Goal: Task Accomplishment & Management: Manage account settings

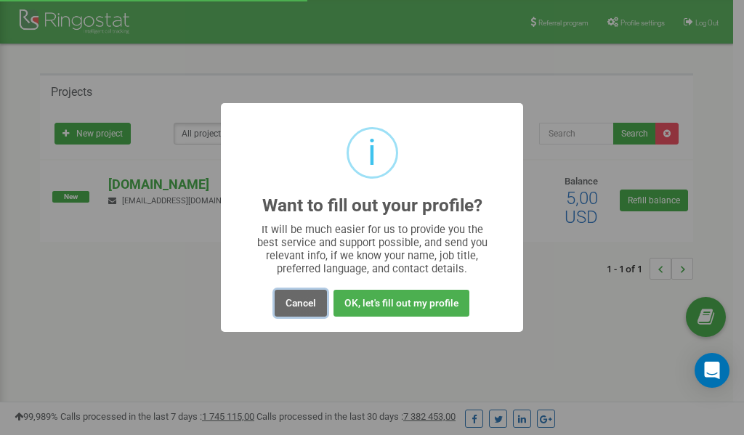
click at [296, 301] on button "Cancel" at bounding box center [300, 303] width 52 height 27
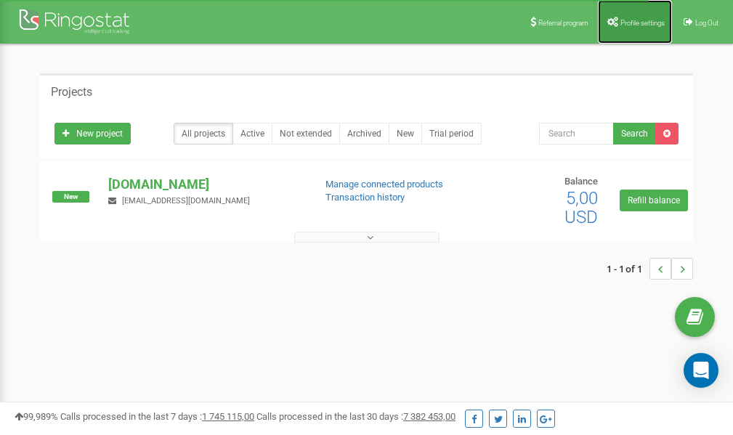
click at [622, 16] on link "Profile settings" at bounding box center [635, 22] width 74 height 44
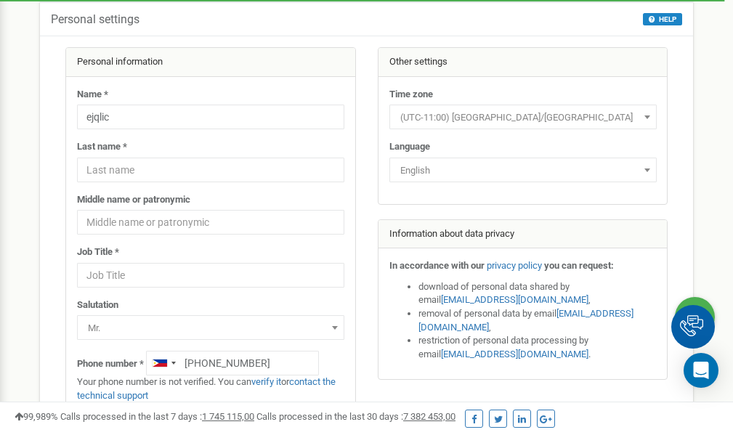
scroll to position [73, 0]
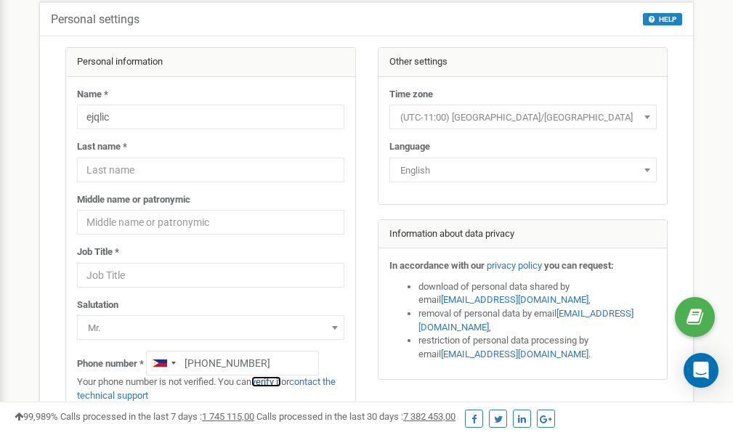
click at [271, 382] on link "verify it" at bounding box center [266, 381] width 30 height 11
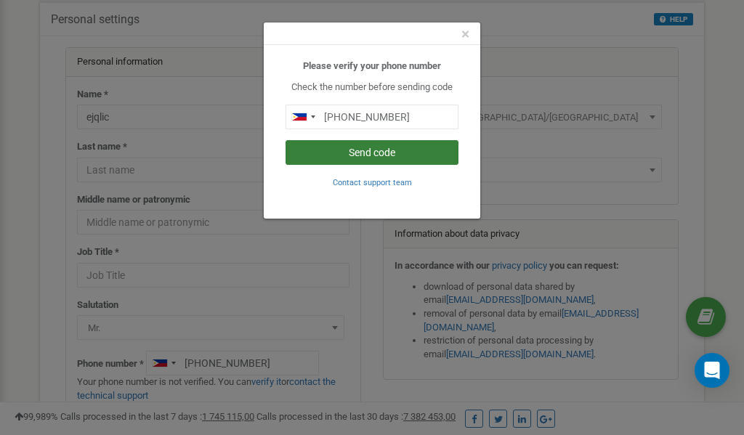
click at [375, 155] on button "Send code" at bounding box center [371, 152] width 173 height 25
